Goal: Task Accomplishment & Management: Manage account settings

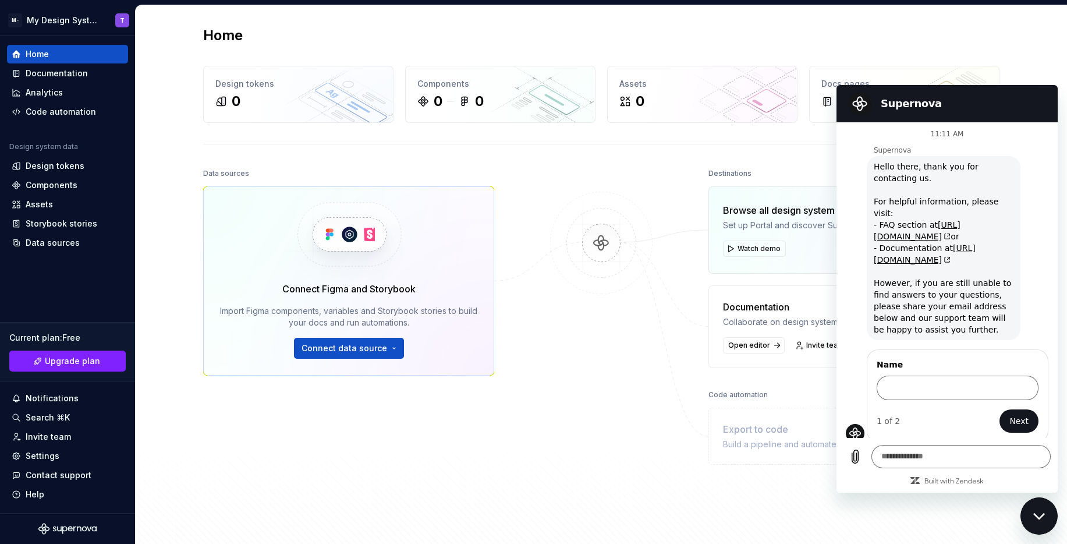
click at [1039, 509] on div "Close messaging window" at bounding box center [1038, 515] width 35 height 35
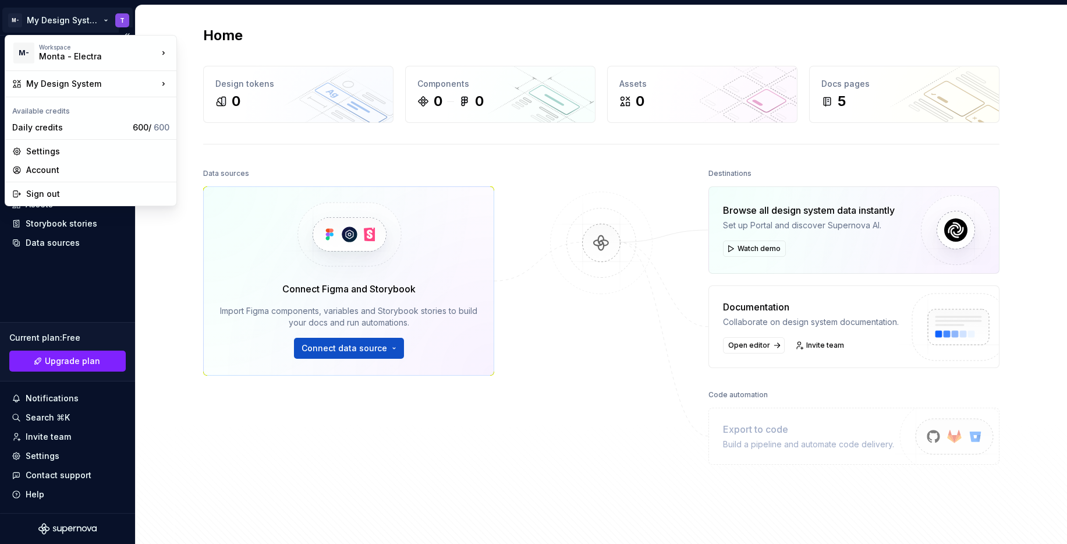
click at [98, 20] on html "M- My Design System T Home Documentation Analytics Code automation Design syste…" at bounding box center [533, 272] width 1067 height 544
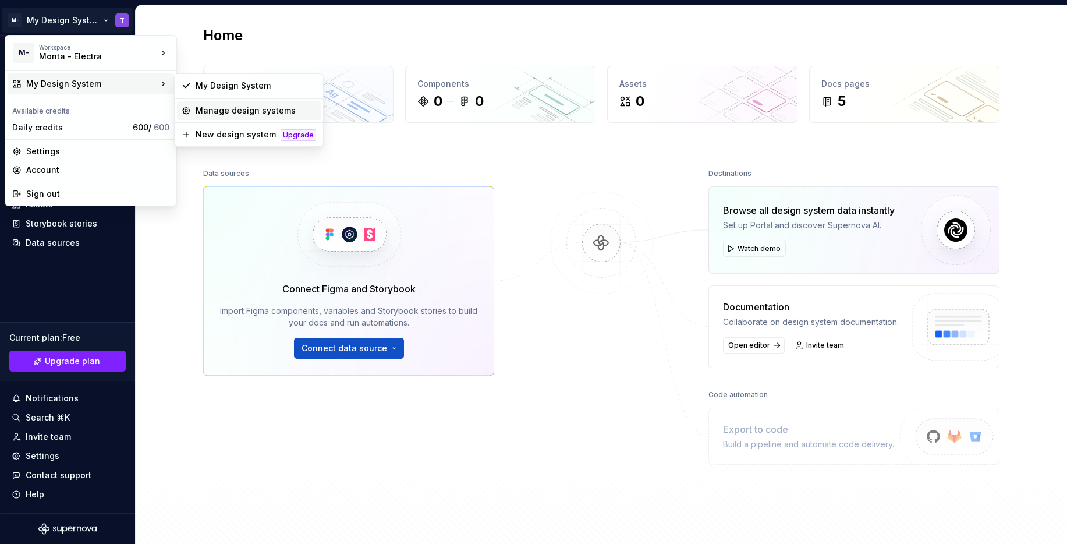
click at [233, 109] on div "Manage design systems" at bounding box center [256, 111] width 120 height 12
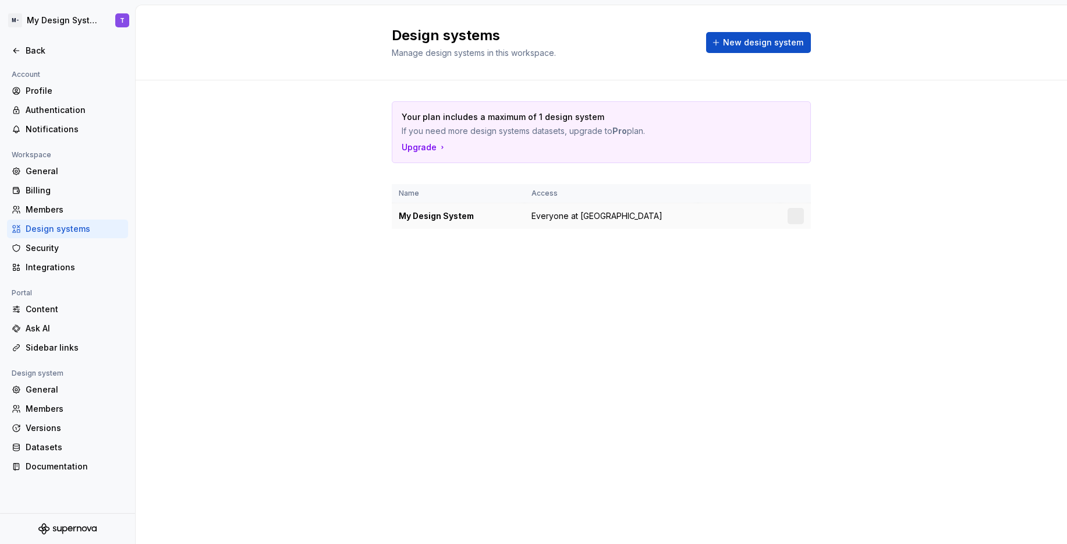
click at [592, 218] on span "Everyone at [GEOGRAPHIC_DATA]" at bounding box center [596, 216] width 131 height 12
click at [797, 213] on div at bounding box center [795, 216] width 16 height 16
click at [456, 211] on div "My Design System" at bounding box center [458, 216] width 119 height 12
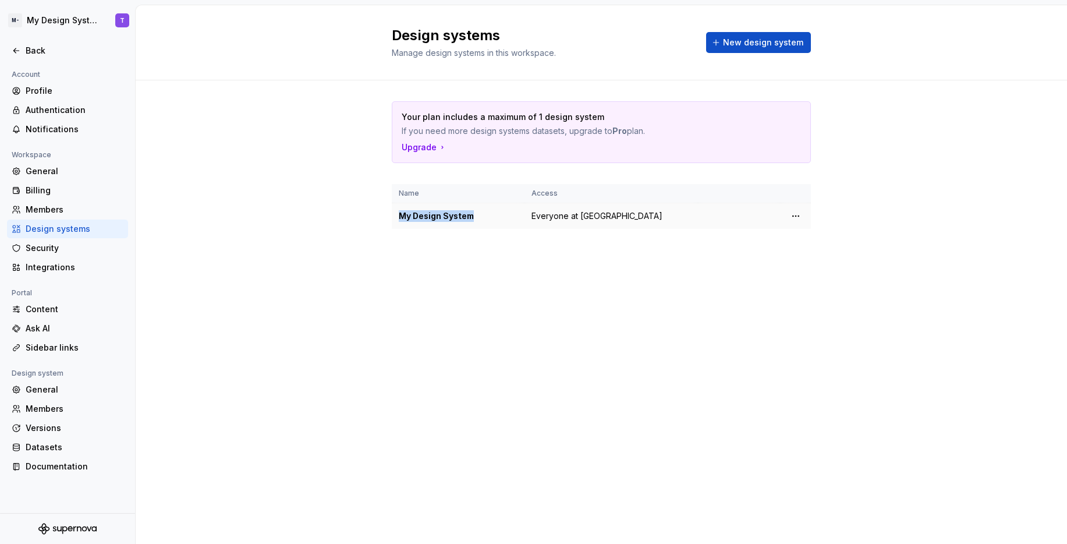
click at [424, 221] on div "My Design System" at bounding box center [458, 216] width 119 height 12
click at [61, 223] on div "Design systems" at bounding box center [75, 229] width 98 height 12
click at [651, 214] on td "Everyone at [GEOGRAPHIC_DATA]" at bounding box center [610, 216] width 173 height 26
click at [802, 212] on html "M- My Design System T Back Account Profile Authentication Notifications Workspa…" at bounding box center [533, 272] width 1067 height 544
click at [828, 257] on div "Design system settings" at bounding box center [864, 257] width 111 height 12
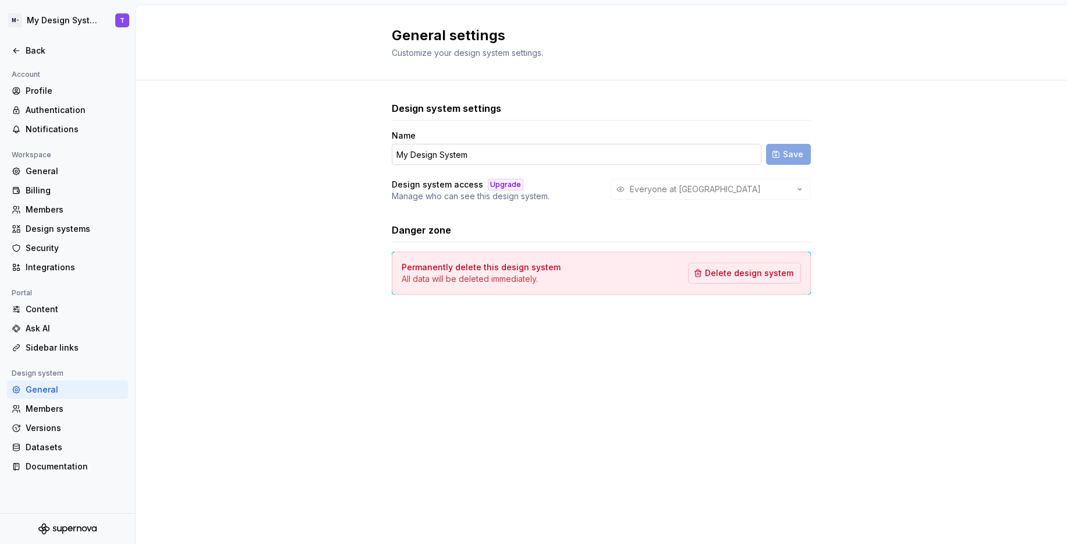
click at [460, 150] on input "My Design System" at bounding box center [577, 154] width 370 height 21
type input "Electra"
click at [775, 151] on button "Save" at bounding box center [788, 154] width 45 height 21
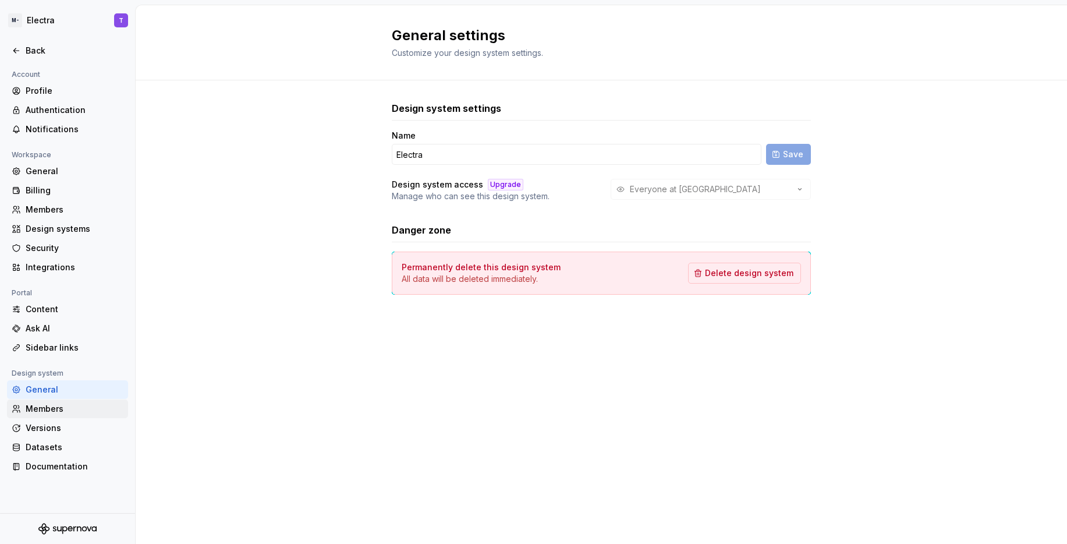
click at [64, 411] on div "Members" at bounding box center [75, 409] width 98 height 12
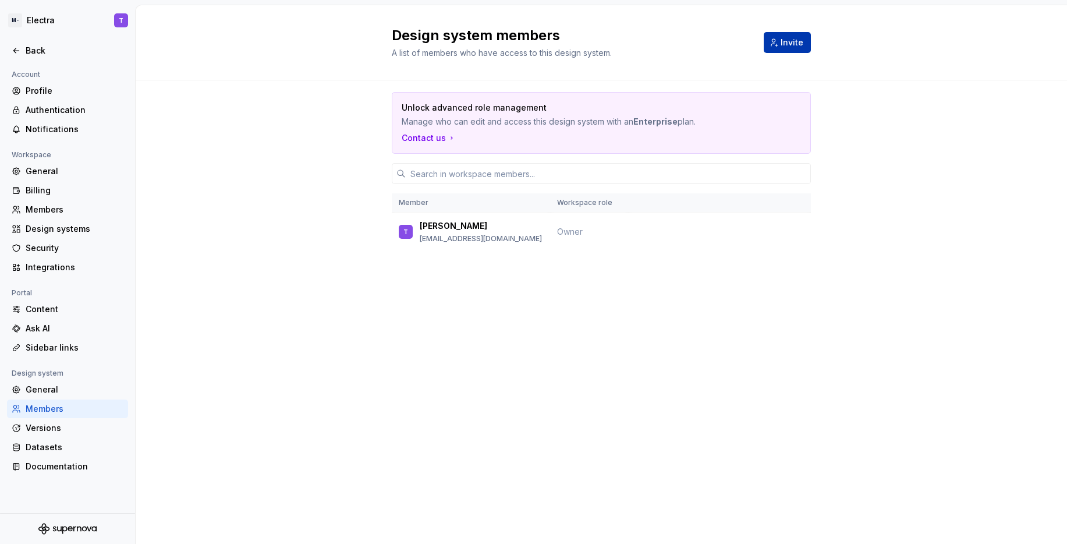
drag, startPoint x: 754, startPoint y: 45, endPoint x: 768, endPoint y: 44, distance: 13.4
click at [757, 45] on div "Design system members A list of members who have access to this design system. …" at bounding box center [601, 42] width 419 height 33
click at [770, 43] on button "Invite" at bounding box center [787, 42] width 47 height 21
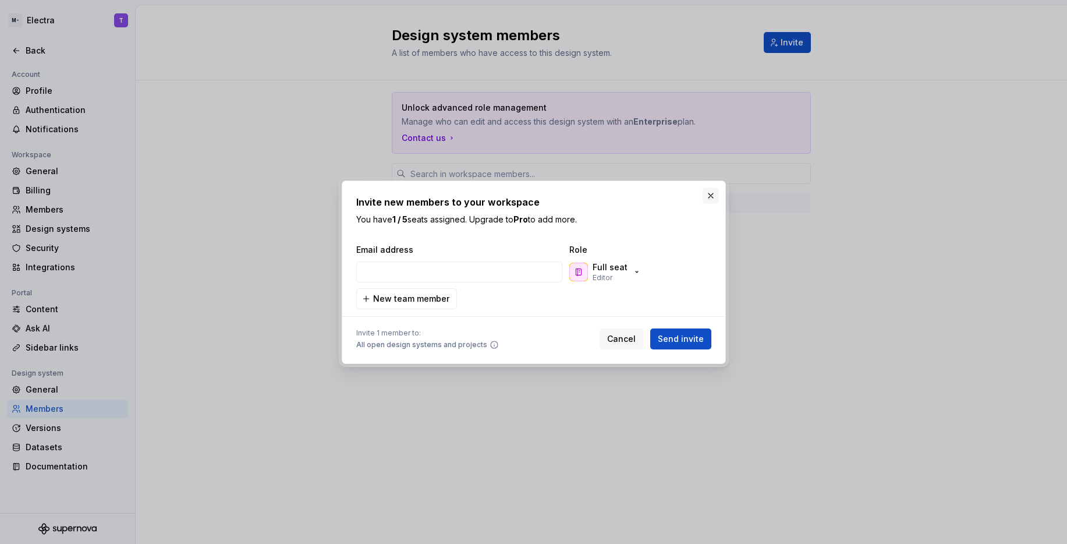
click at [709, 198] on button "button" at bounding box center [710, 195] width 16 height 16
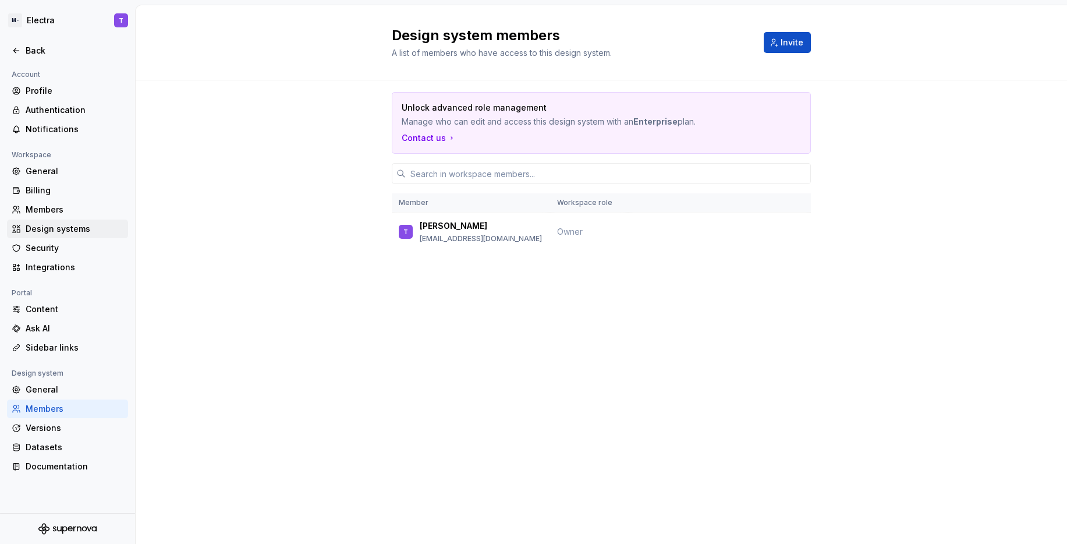
click at [82, 229] on div "Design systems" at bounding box center [75, 229] width 98 height 12
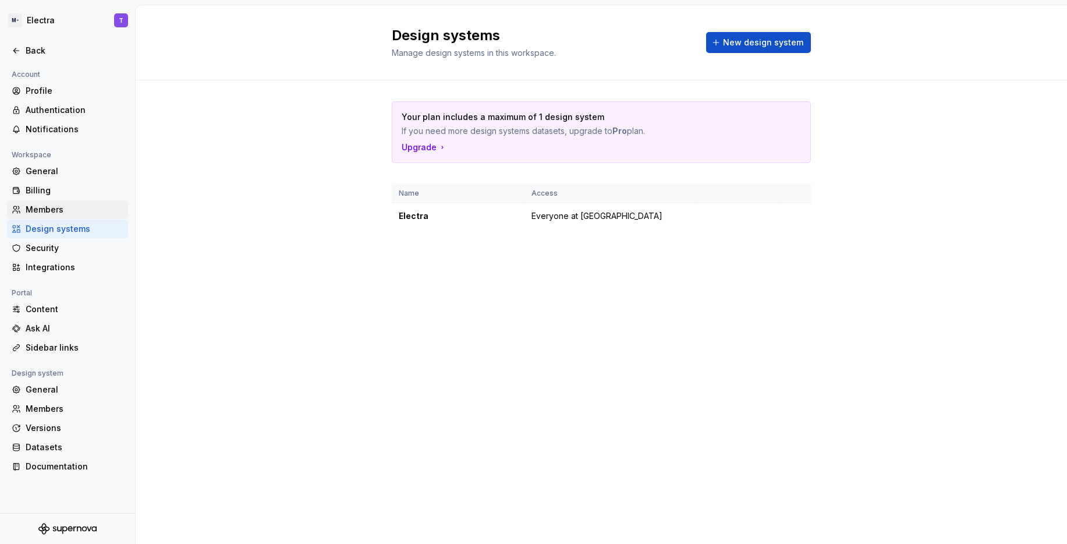
click at [58, 203] on div "Members" at bounding box center [67, 209] width 121 height 19
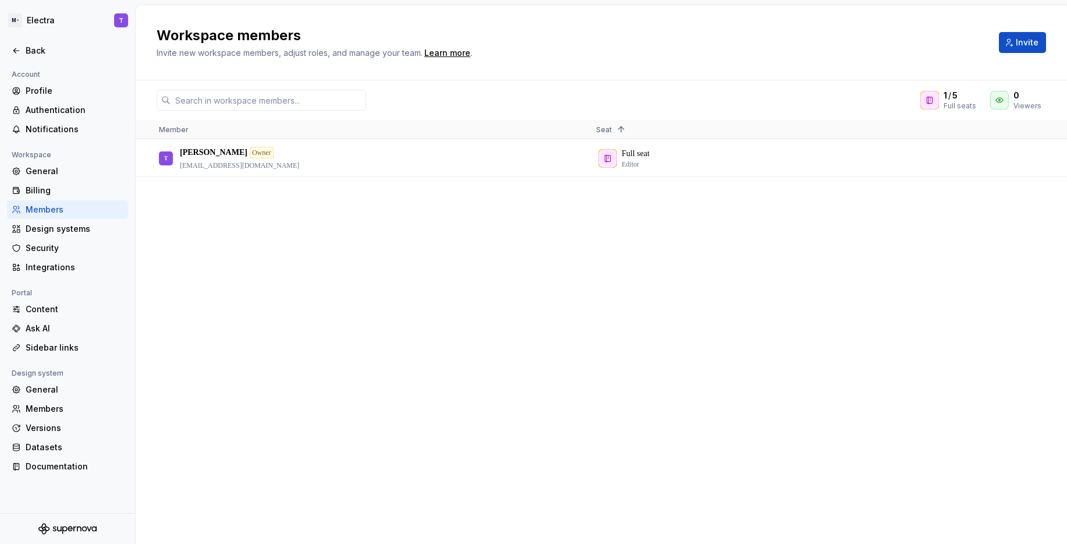
click at [56, 201] on div "Members" at bounding box center [67, 209] width 121 height 19
click at [58, 193] on div "Billing" at bounding box center [75, 190] width 98 height 12
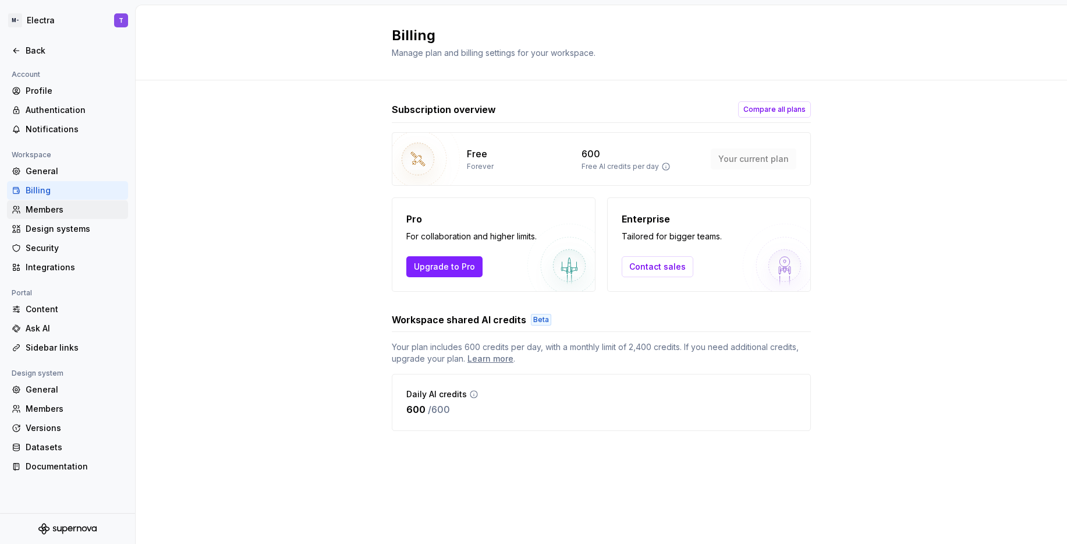
click at [70, 215] on div "Members" at bounding box center [75, 210] width 98 height 12
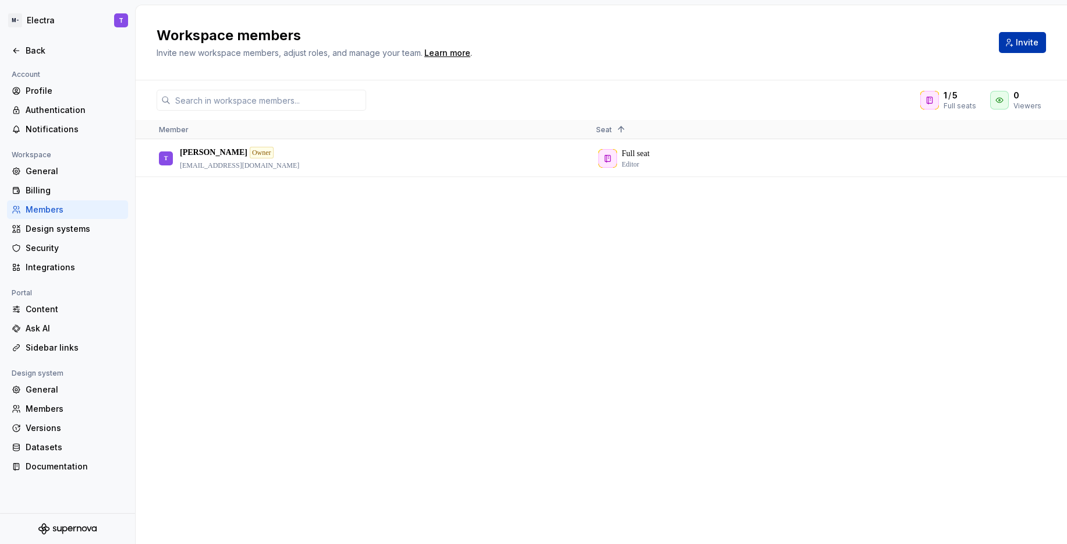
click at [1012, 47] on button "Invite" at bounding box center [1022, 42] width 47 height 21
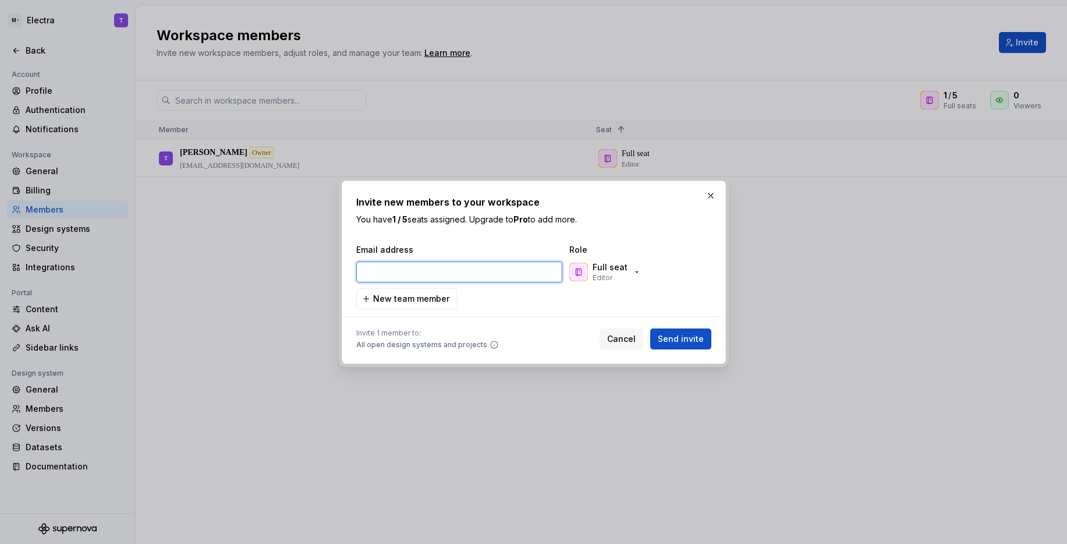
click at [406, 279] on input "email" at bounding box center [459, 271] width 206 height 21
paste input "[EMAIL_ADDRESS][DOMAIN_NAME]"
type input "[EMAIL_ADDRESS][DOMAIN_NAME]"
click at [410, 299] on span "New team member" at bounding box center [411, 299] width 76 height 12
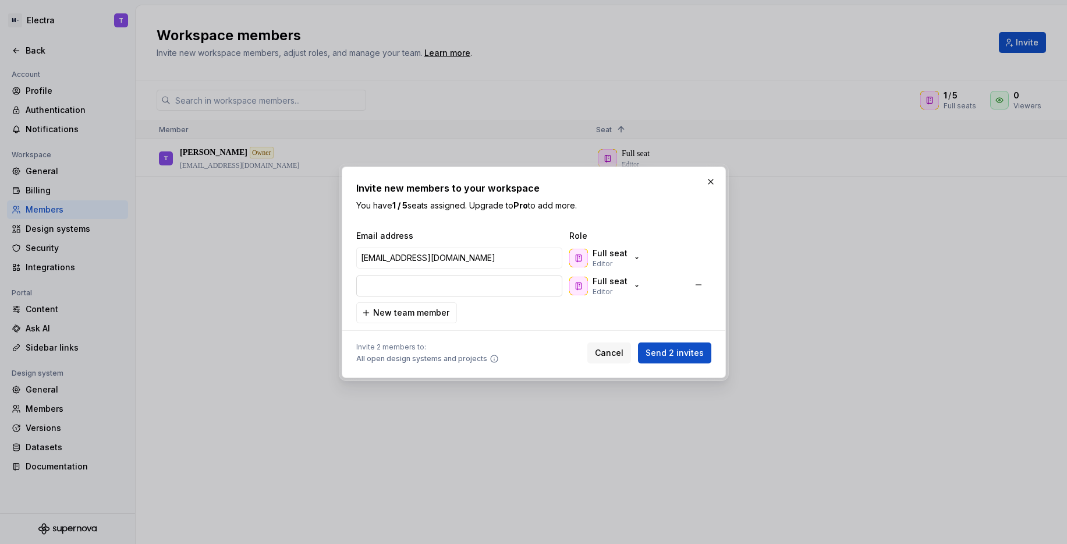
click at [419, 292] on input "email" at bounding box center [459, 285] width 206 height 21
paste input "[EMAIL_ADDRESS][DOMAIN_NAME]"
type input "[EMAIL_ADDRESS][DOMAIN_NAME]"
click at [431, 310] on span "New team member" at bounding box center [411, 313] width 76 height 12
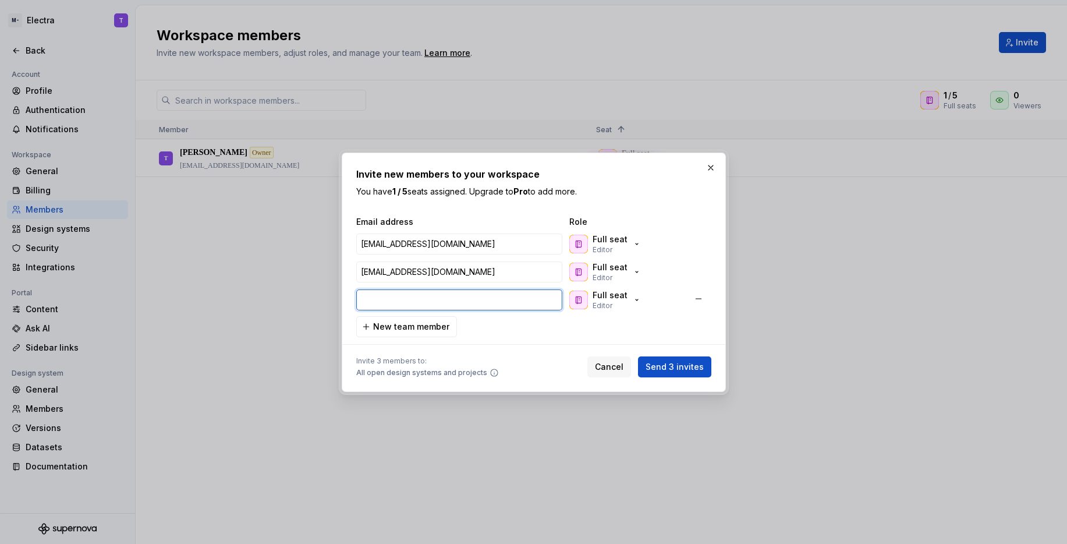
paste input "[EMAIL_ADDRESS][DOMAIN_NAME]"
type input "[EMAIL_ADDRESS][DOMAIN_NAME]"
click at [688, 365] on span "Send 3 invites" at bounding box center [674, 367] width 58 height 12
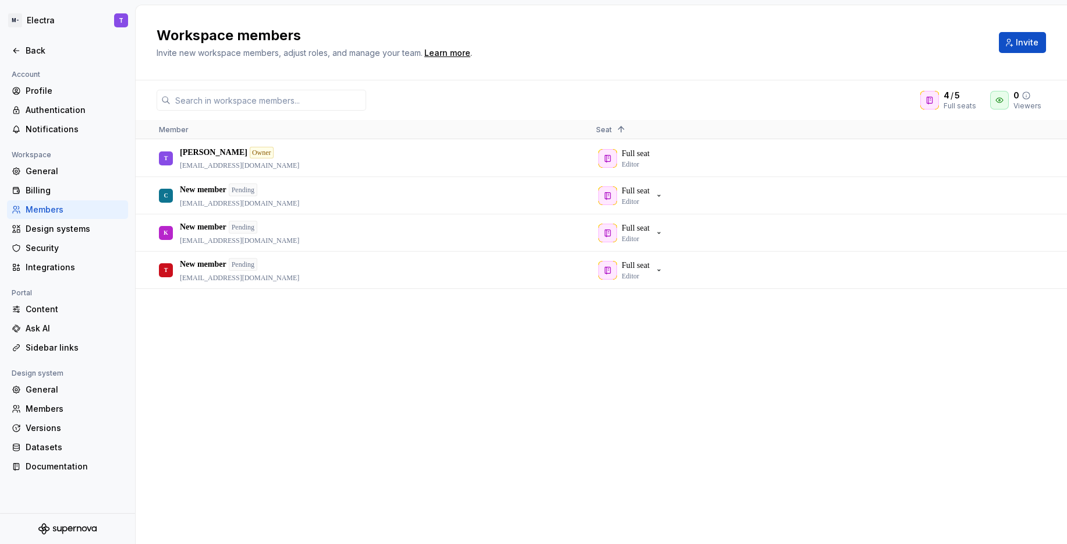
click at [1029, 96] on icon at bounding box center [1025, 95] width 9 height 9
click at [1009, 74] on div "Workspace members Invite new workspace members, adjust roles, and manage your t…" at bounding box center [601, 42] width 931 height 75
click at [1015, 45] on button "Invite" at bounding box center [1022, 42] width 47 height 21
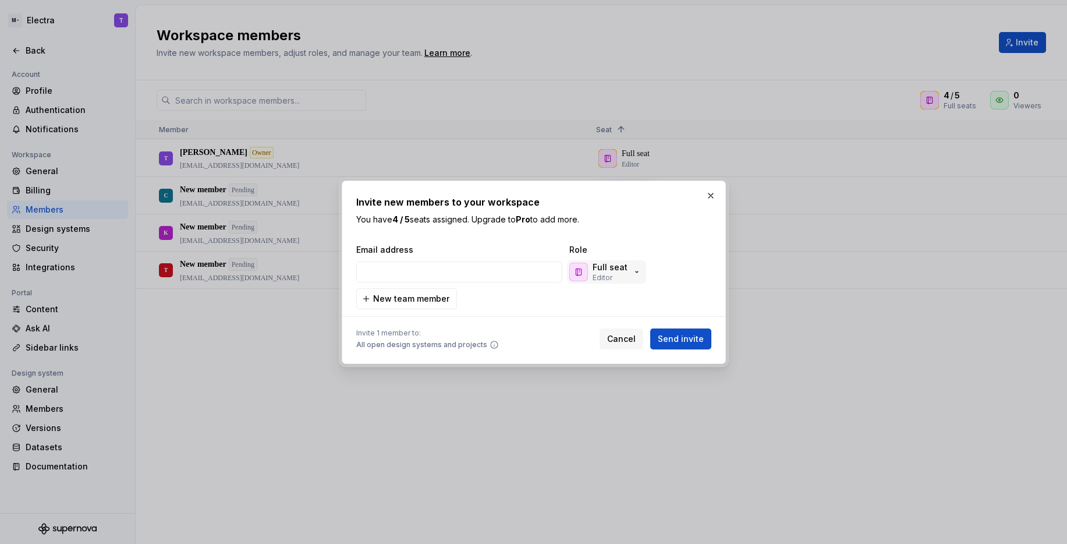
click at [601, 268] on p "Full seat" at bounding box center [609, 267] width 35 height 12
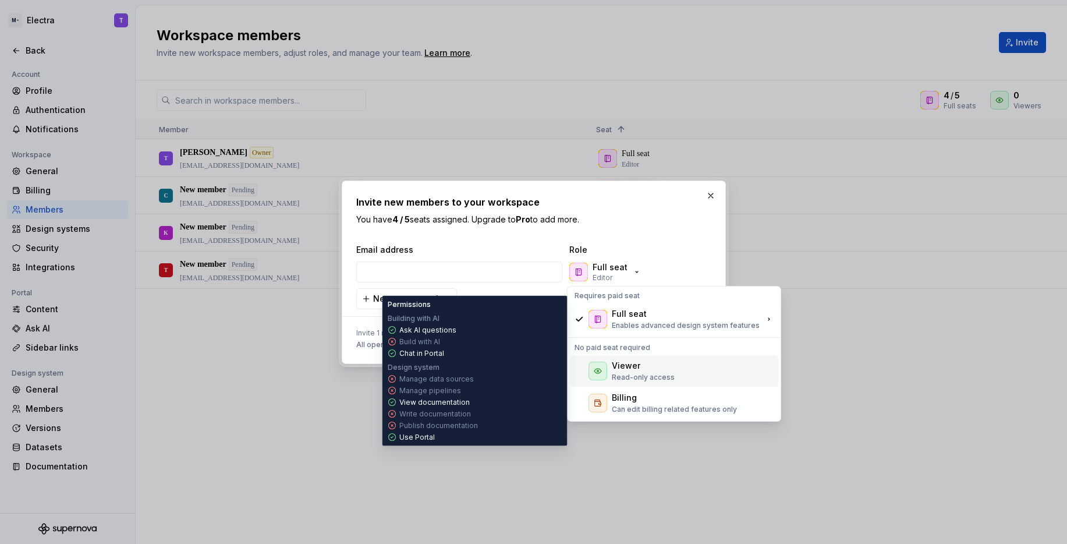
click at [632, 375] on p "Read-only access" at bounding box center [643, 376] width 63 height 9
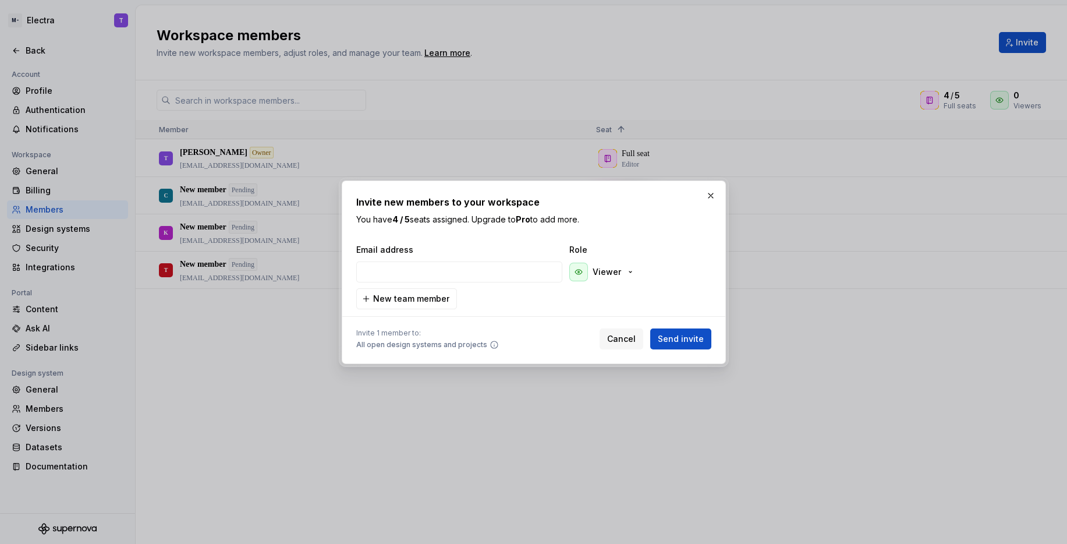
click at [495, 260] on div at bounding box center [459, 271] width 206 height 22
click at [485, 270] on input "email" at bounding box center [459, 271] width 206 height 21
click at [542, 224] on p "You have 4 / 5 seats assigned. Upgrade to Pro to add more." at bounding box center [533, 220] width 355 height 12
click at [713, 190] on button "button" at bounding box center [710, 195] width 16 height 16
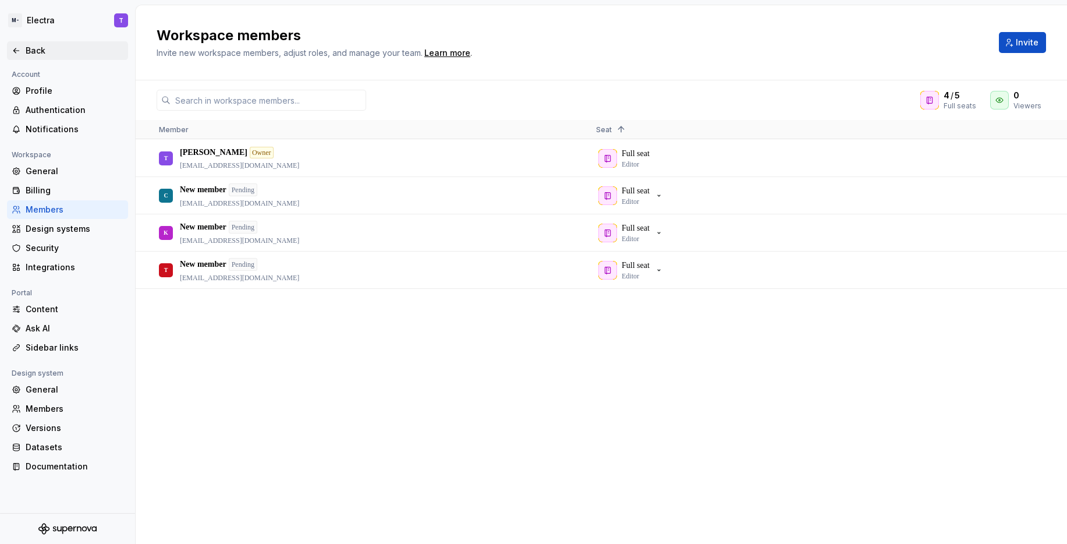
click at [61, 51] on div "Back" at bounding box center [75, 51] width 98 height 12
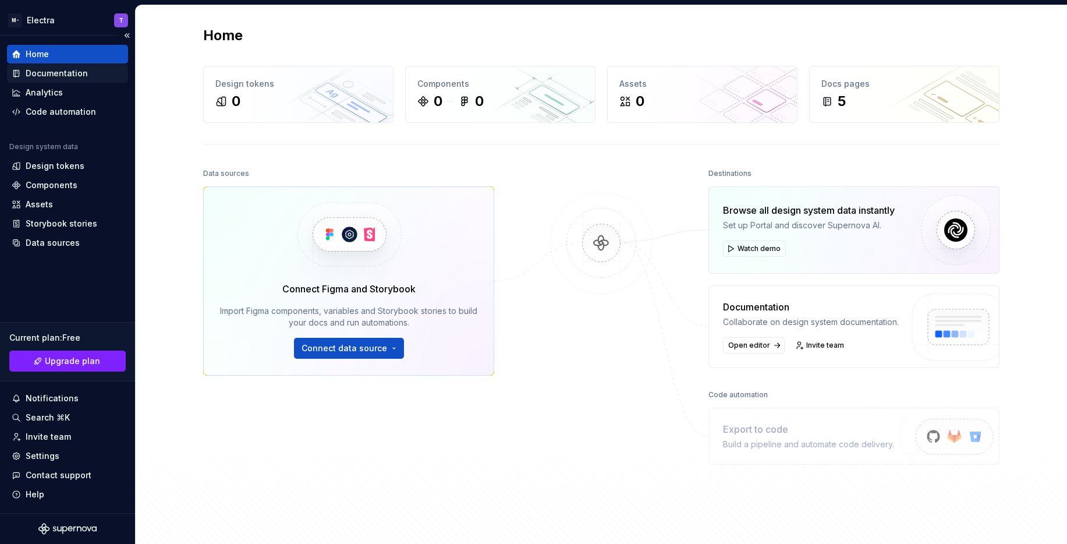
click at [74, 75] on div "Documentation" at bounding box center [57, 74] width 62 height 12
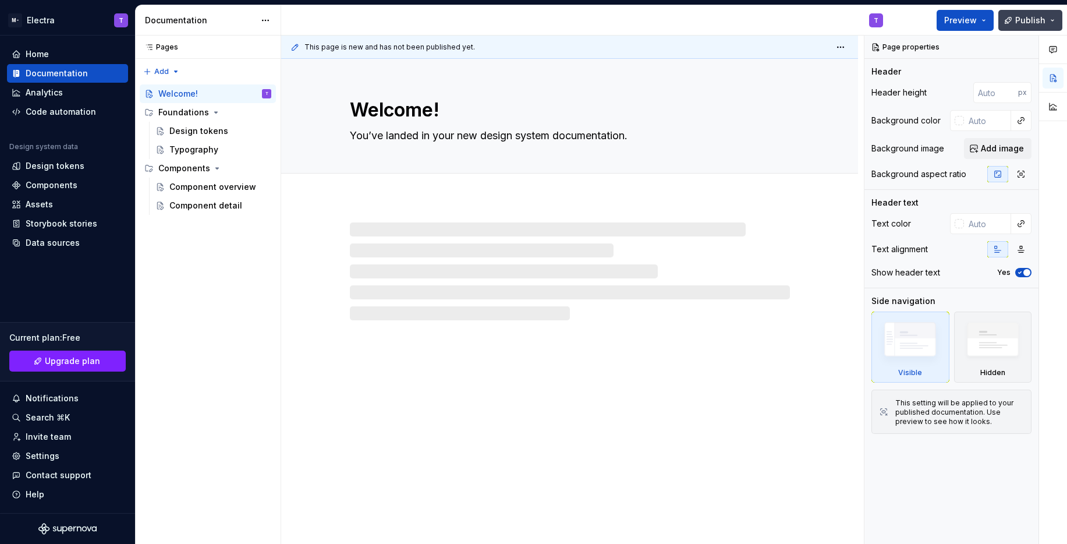
click at [1041, 18] on span "Publish" at bounding box center [1030, 21] width 30 height 12
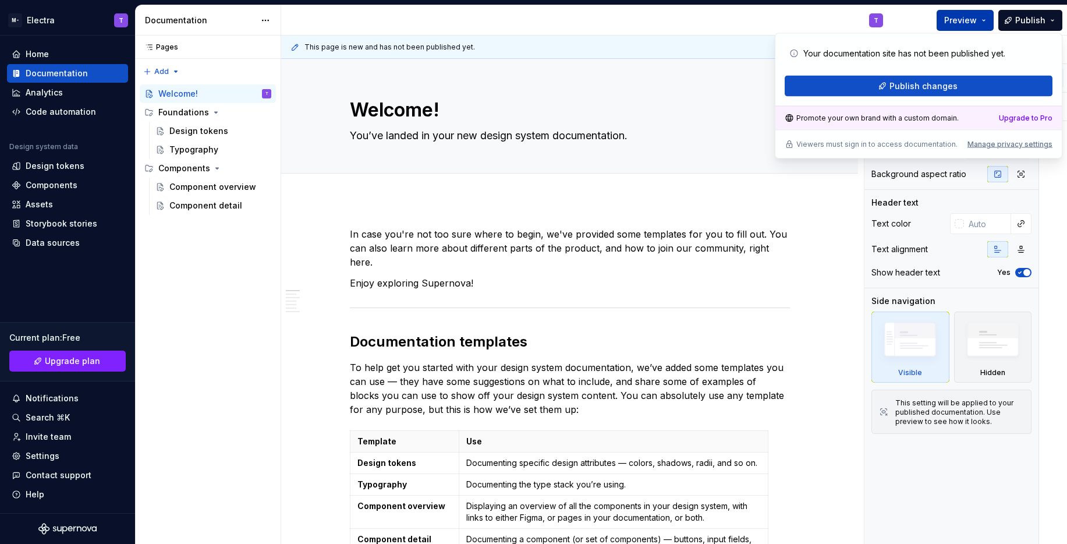
click at [975, 24] on span "Preview" at bounding box center [960, 21] width 33 height 12
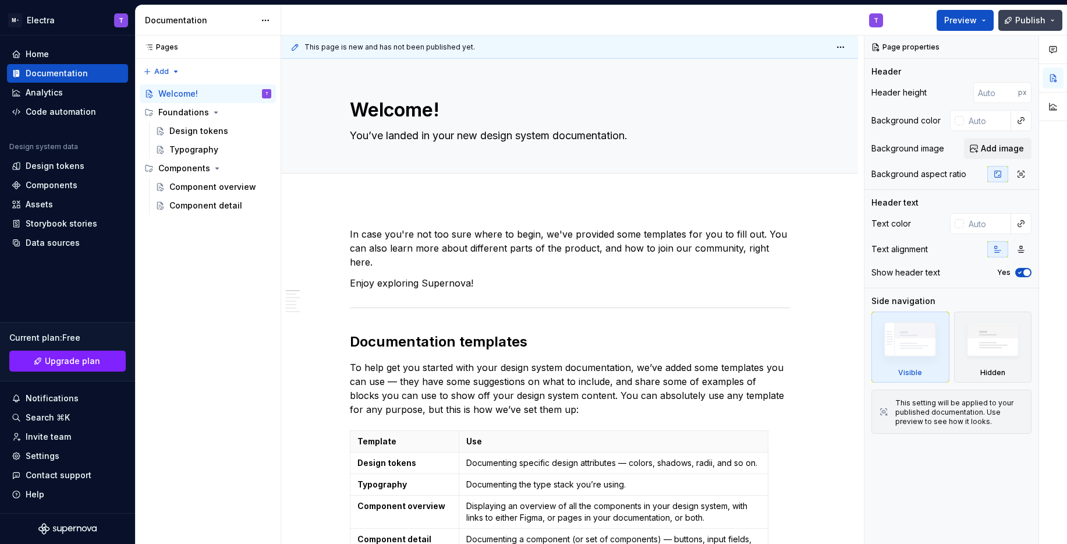
click at [1034, 18] on span "Publish" at bounding box center [1030, 21] width 30 height 12
click at [974, 23] on span "Preview" at bounding box center [960, 21] width 33 height 12
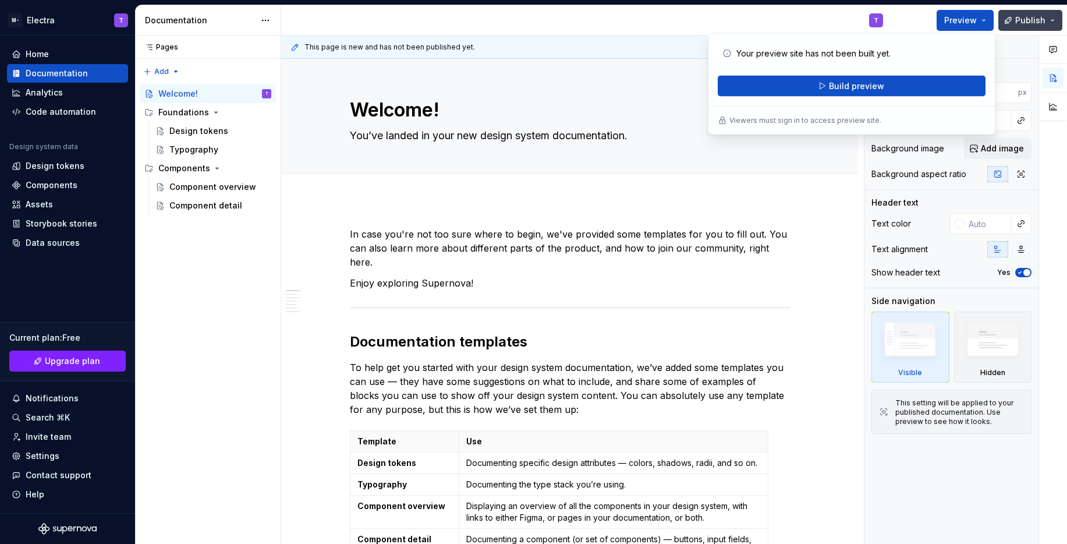
click at [1038, 17] on span "Publish" at bounding box center [1030, 21] width 30 height 12
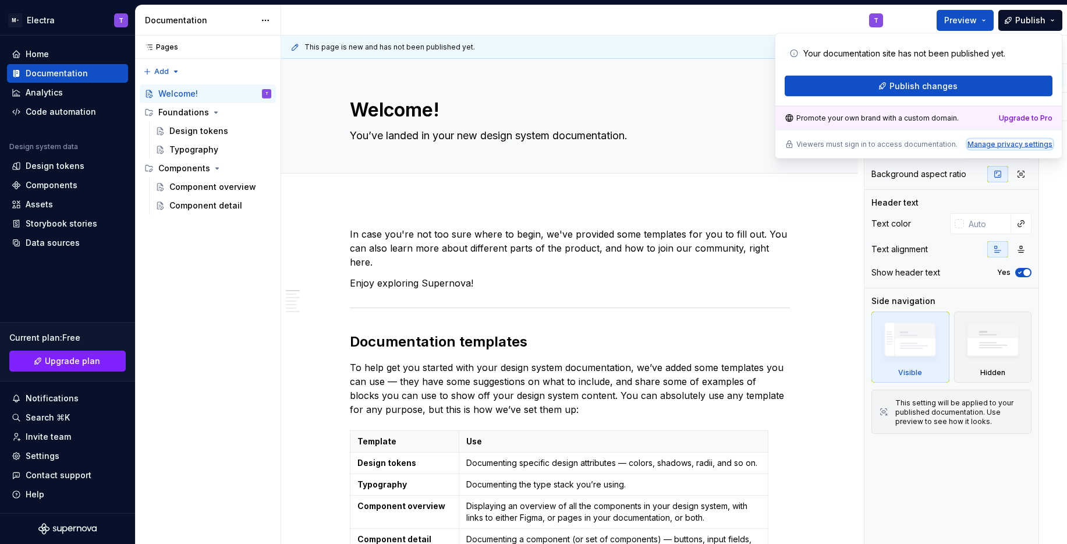
click at [1012, 142] on div "Manage privacy settings" at bounding box center [1009, 144] width 85 height 9
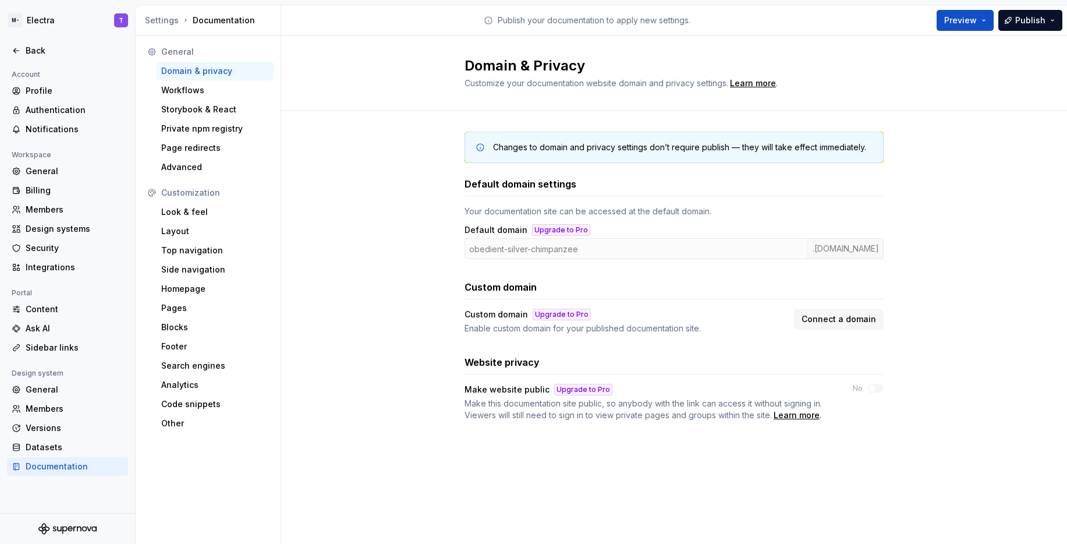
click at [542, 130] on div "Changes to domain and privacy settings don’t require publish — they will take e…" at bounding box center [673, 288] width 419 height 354
click at [222, 90] on div "Workflows" at bounding box center [215, 90] width 108 height 12
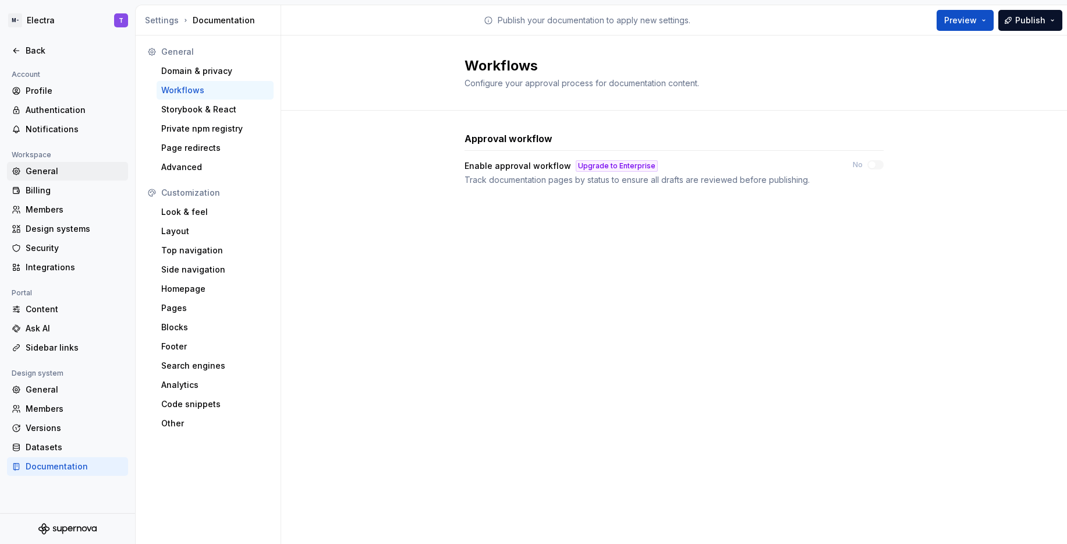
click at [62, 172] on div "General" at bounding box center [75, 171] width 98 height 12
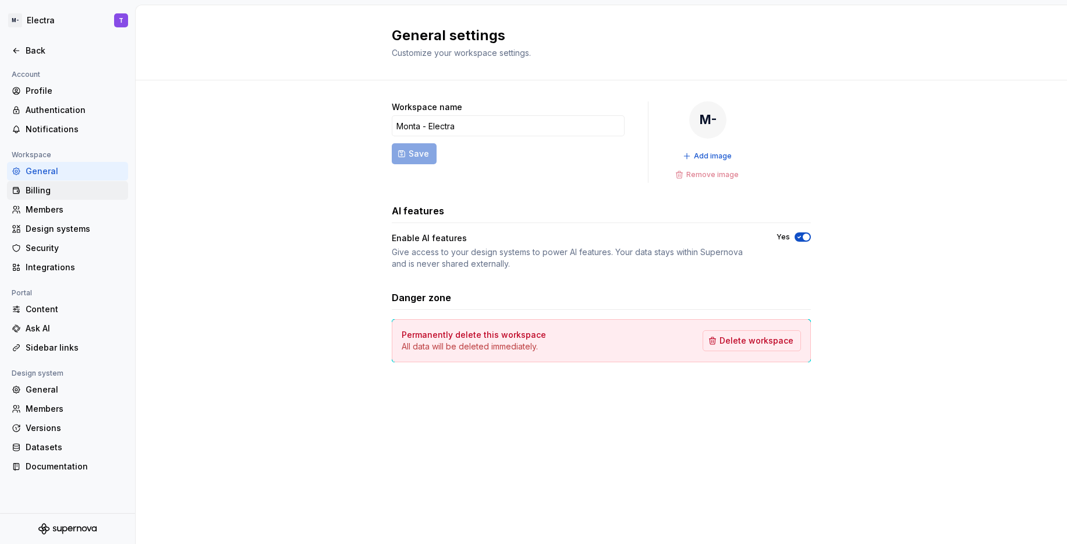
click at [44, 179] on div "General" at bounding box center [67, 171] width 121 height 19
click at [44, 184] on div "Billing" at bounding box center [75, 190] width 98 height 12
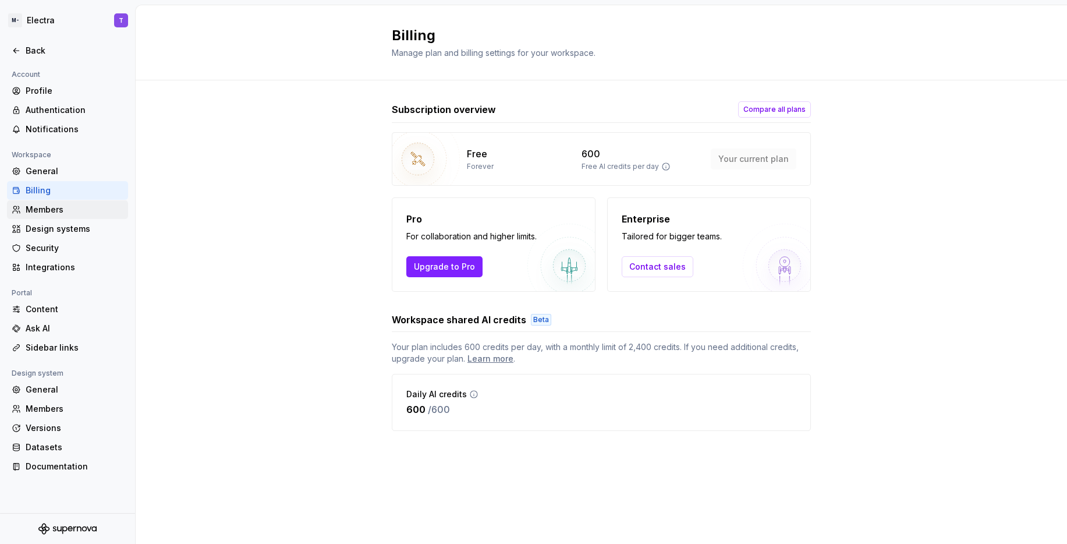
click at [61, 208] on div "Members" at bounding box center [75, 210] width 98 height 12
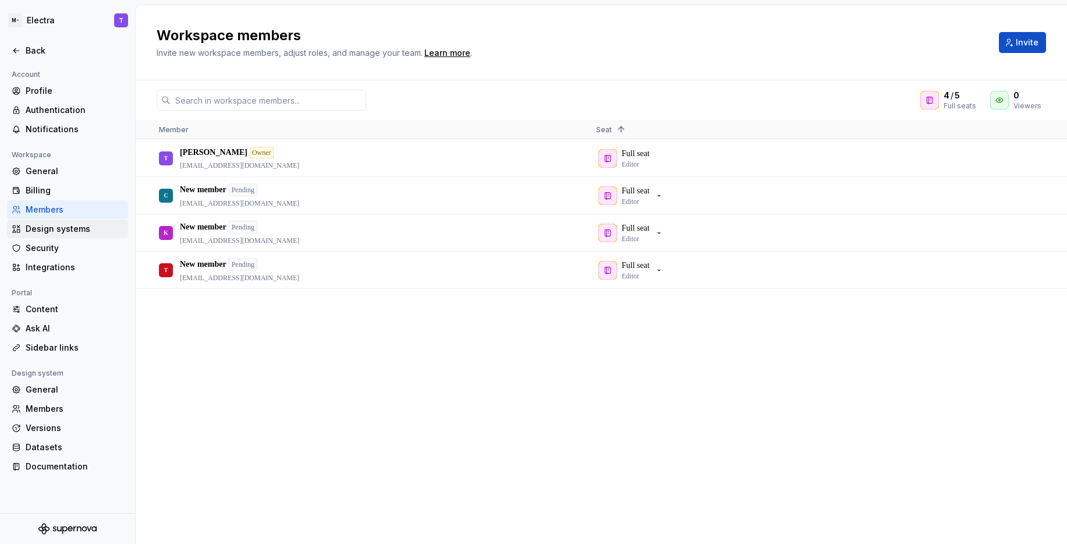
click at [64, 226] on div "Design systems" at bounding box center [75, 229] width 98 height 12
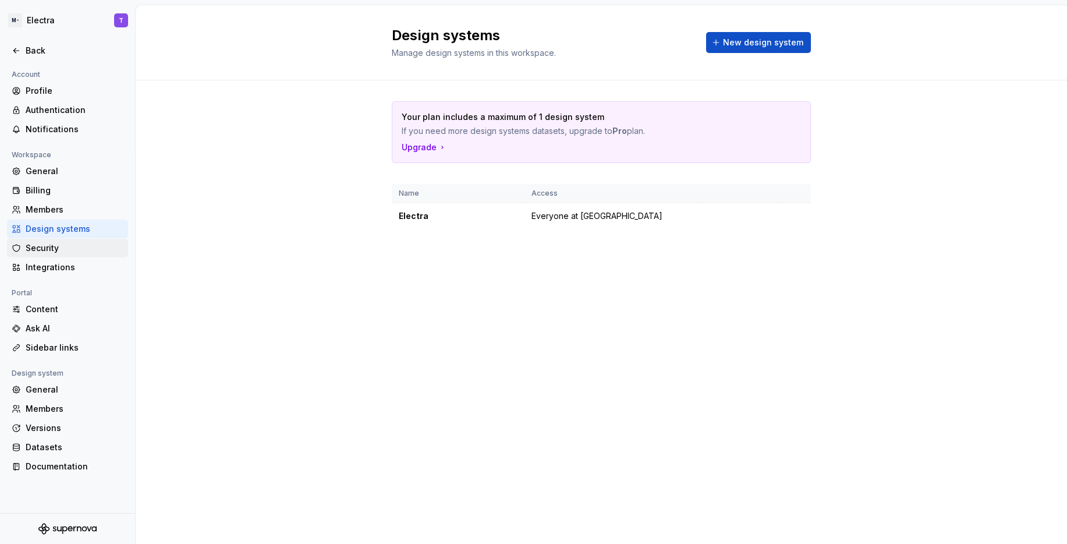
click at [65, 243] on div "Security" at bounding box center [75, 248] width 98 height 12
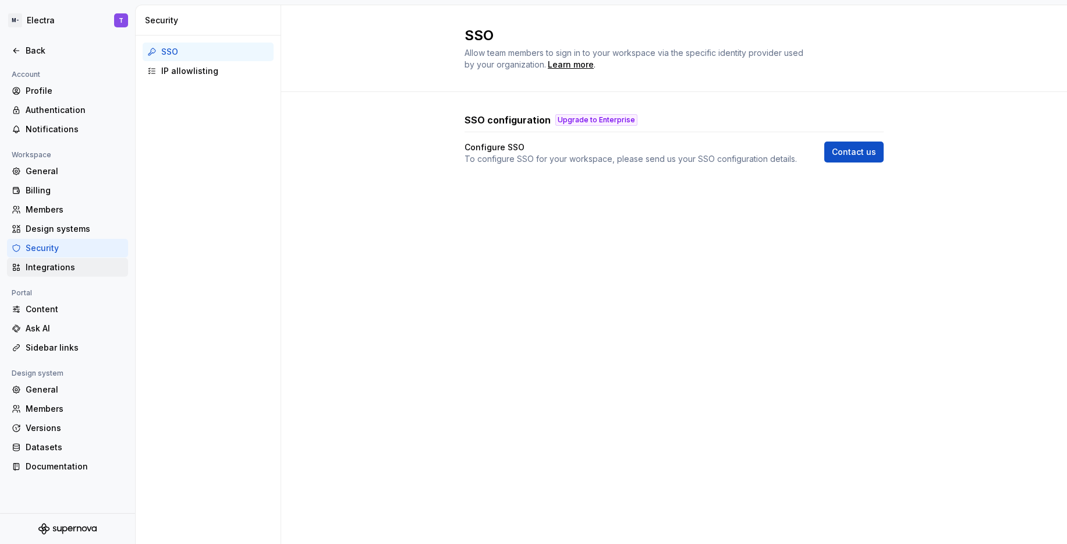
click at [61, 260] on div "Integrations" at bounding box center [67, 267] width 121 height 19
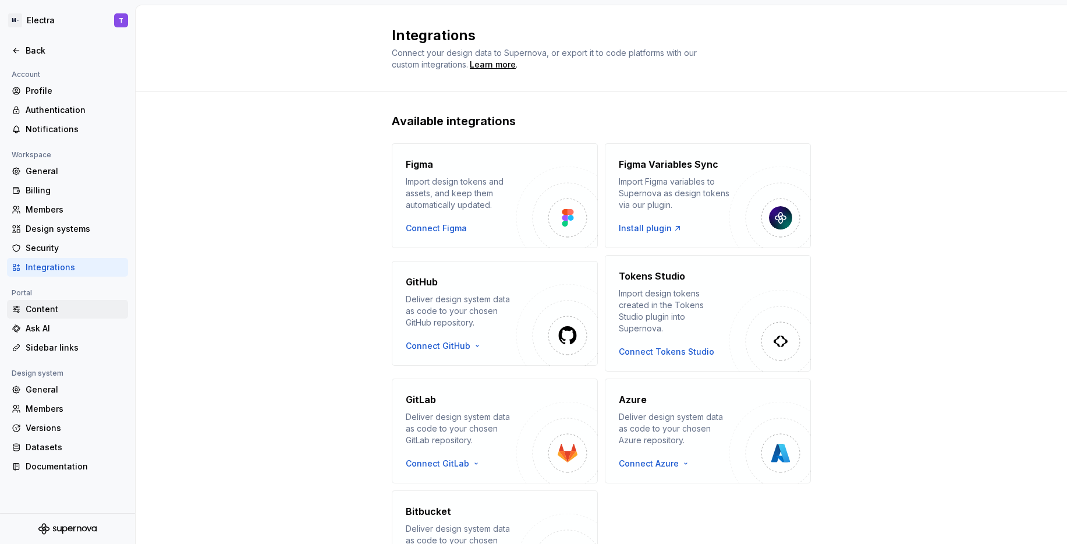
click at [62, 308] on div "Content" at bounding box center [75, 309] width 98 height 12
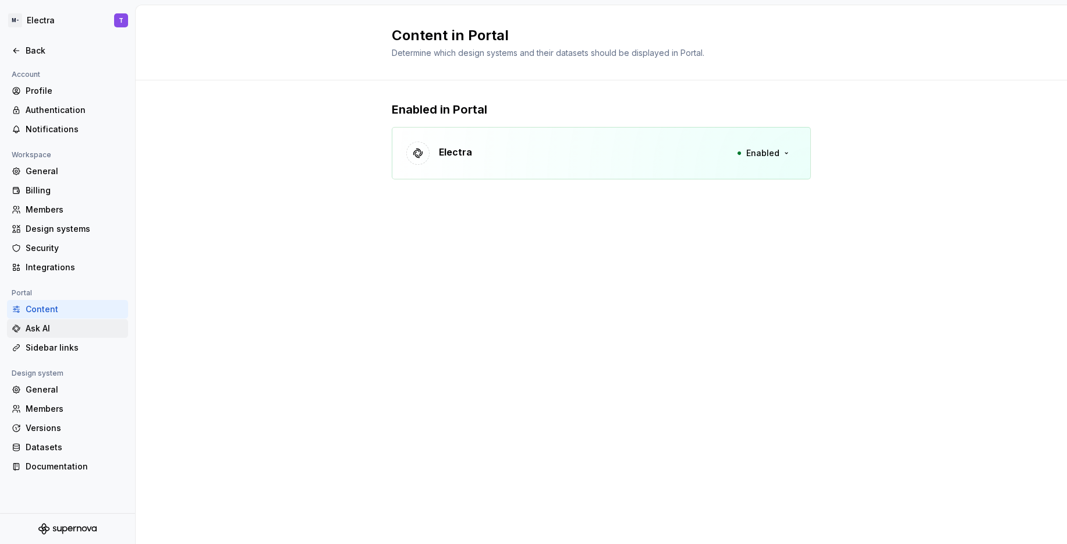
click at [63, 329] on div "Ask AI" at bounding box center [75, 328] width 98 height 12
type textarea "*"
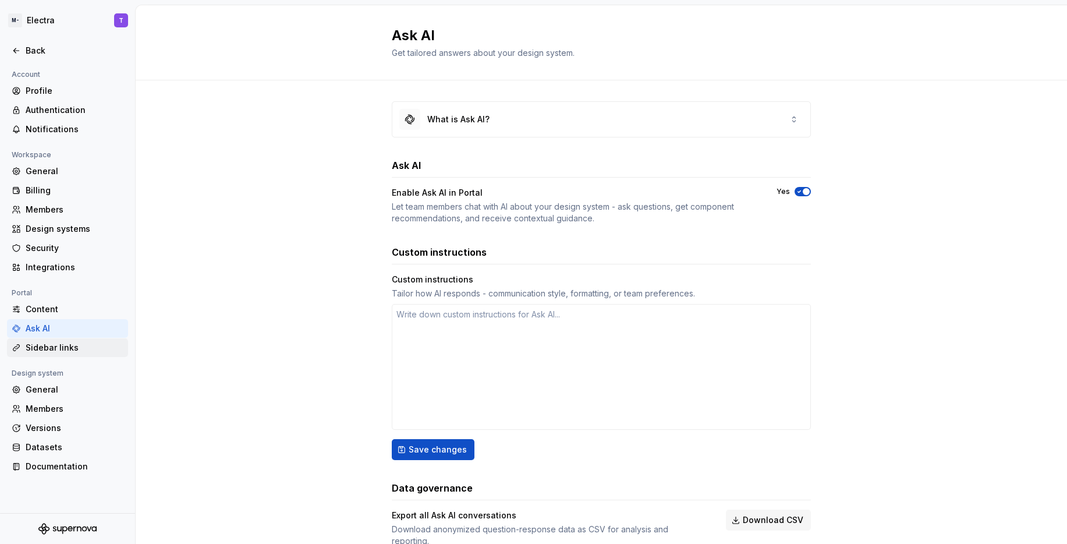
click at [80, 344] on div "Sidebar links" at bounding box center [75, 348] width 98 height 12
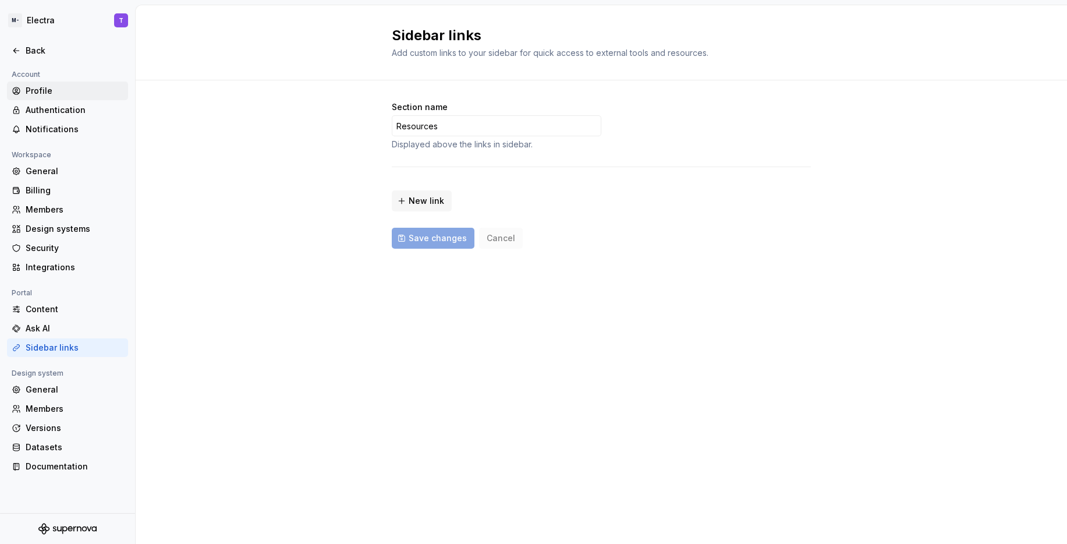
click at [84, 86] on div "Profile" at bounding box center [75, 91] width 98 height 12
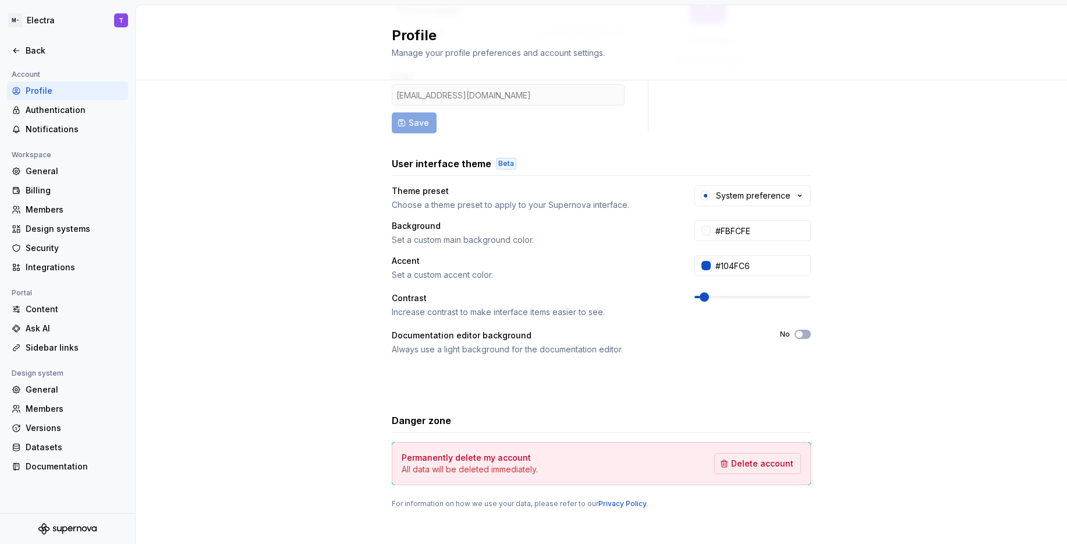
scroll to position [123, 0]
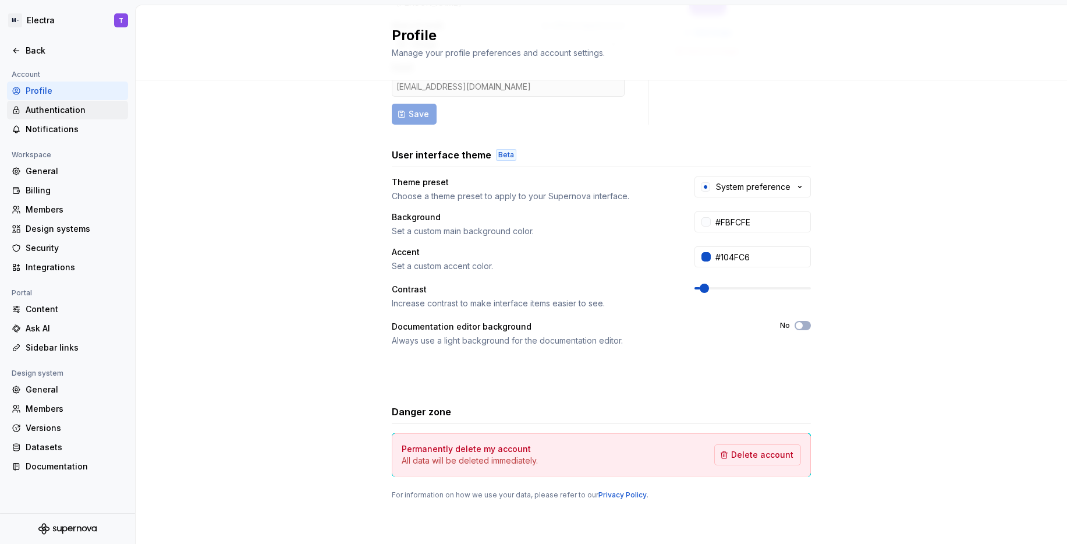
click at [53, 105] on div "Authentication" at bounding box center [75, 110] width 98 height 12
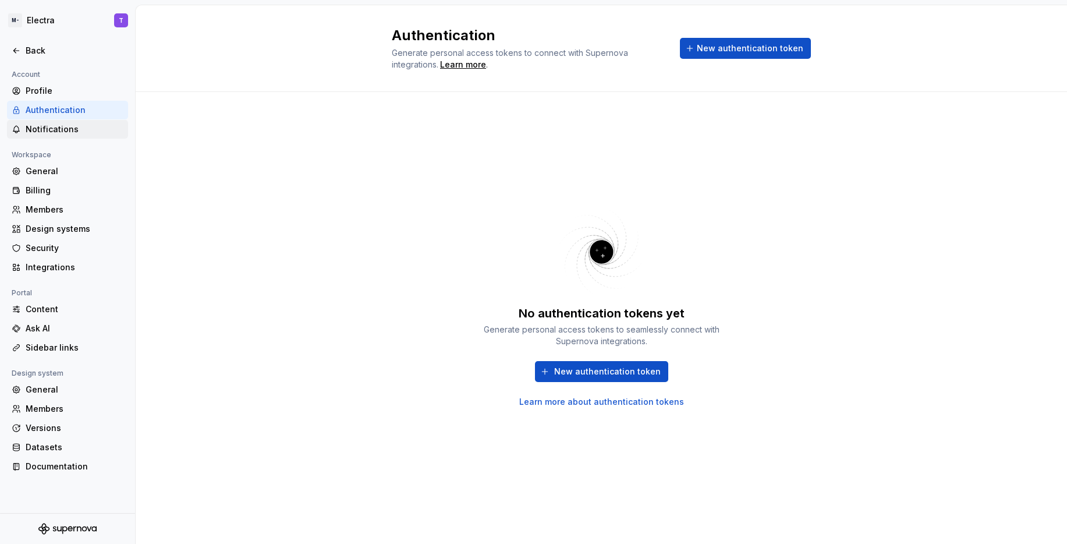
click at [59, 128] on div "Notifications" at bounding box center [75, 129] width 98 height 12
click at [72, 128] on div "Notifications" at bounding box center [75, 129] width 98 height 12
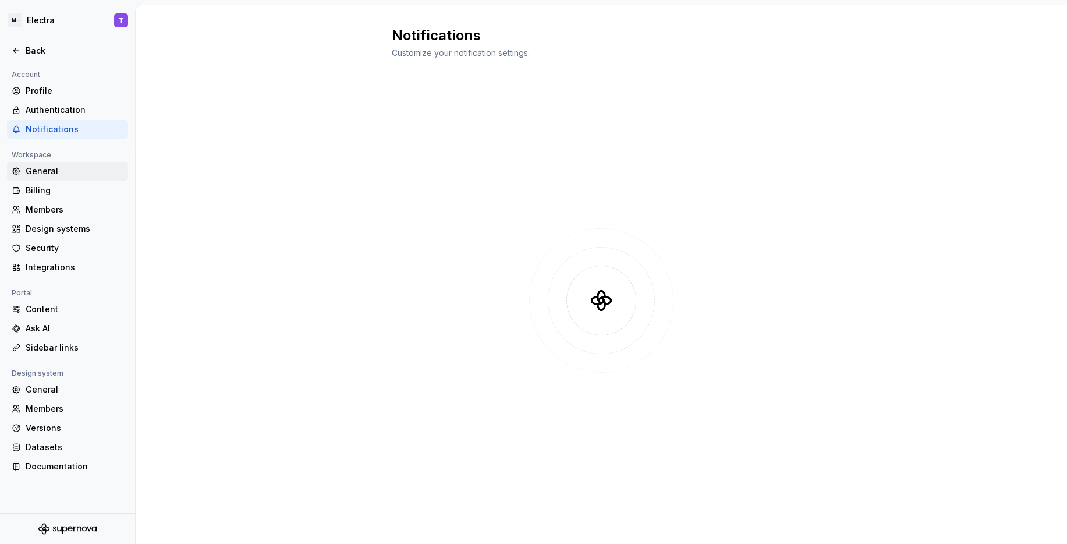
click at [51, 169] on div "General" at bounding box center [75, 171] width 98 height 12
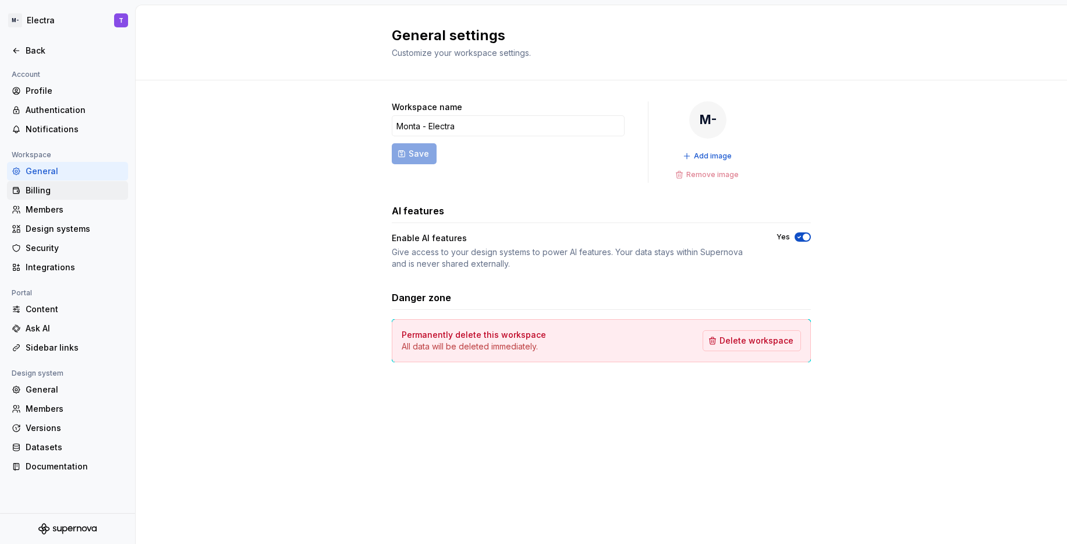
click at [49, 193] on div "Billing" at bounding box center [75, 190] width 98 height 12
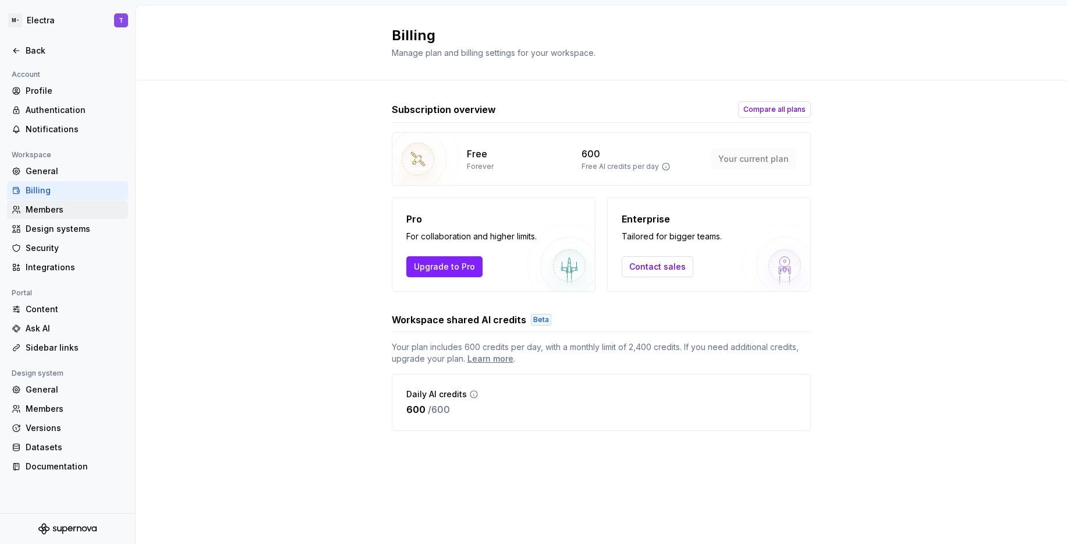
click at [74, 211] on div "Members" at bounding box center [75, 210] width 98 height 12
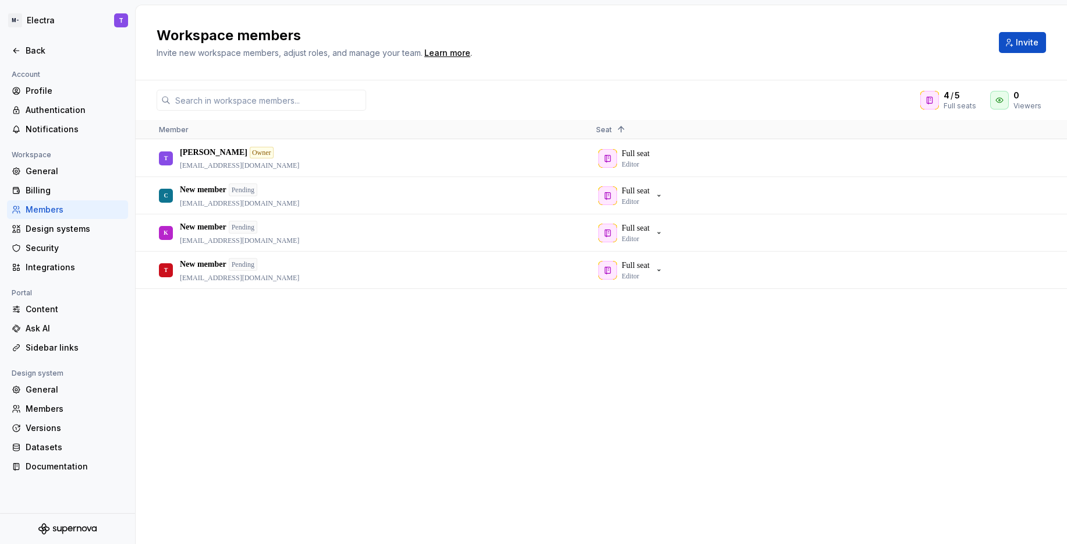
click at [470, 54] on span "Learn more ." at bounding box center [446, 53] width 49 height 9
click at [456, 55] on div "Learn more" at bounding box center [447, 53] width 46 height 12
